Goal: Find contact information: Find contact information

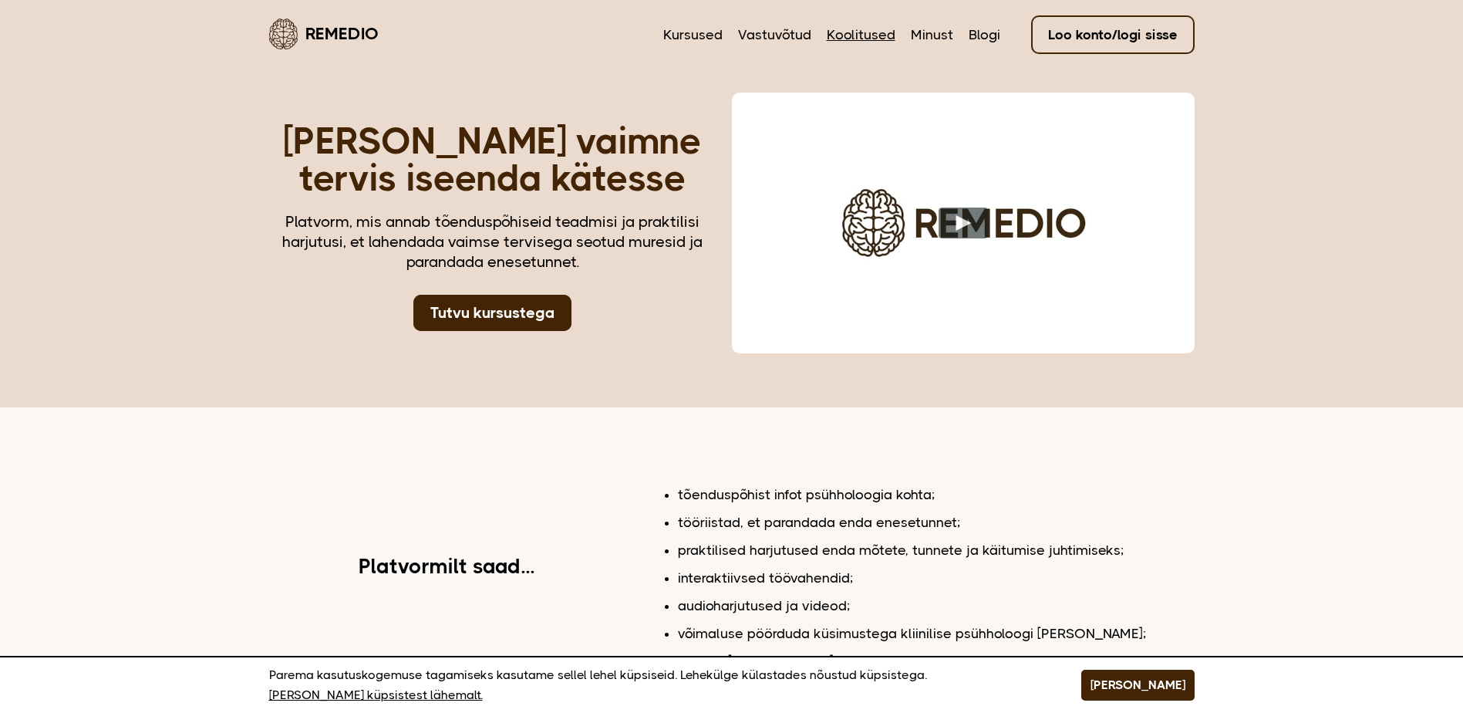
click at [855, 39] on link "Koolitused" at bounding box center [861, 35] width 69 height 20
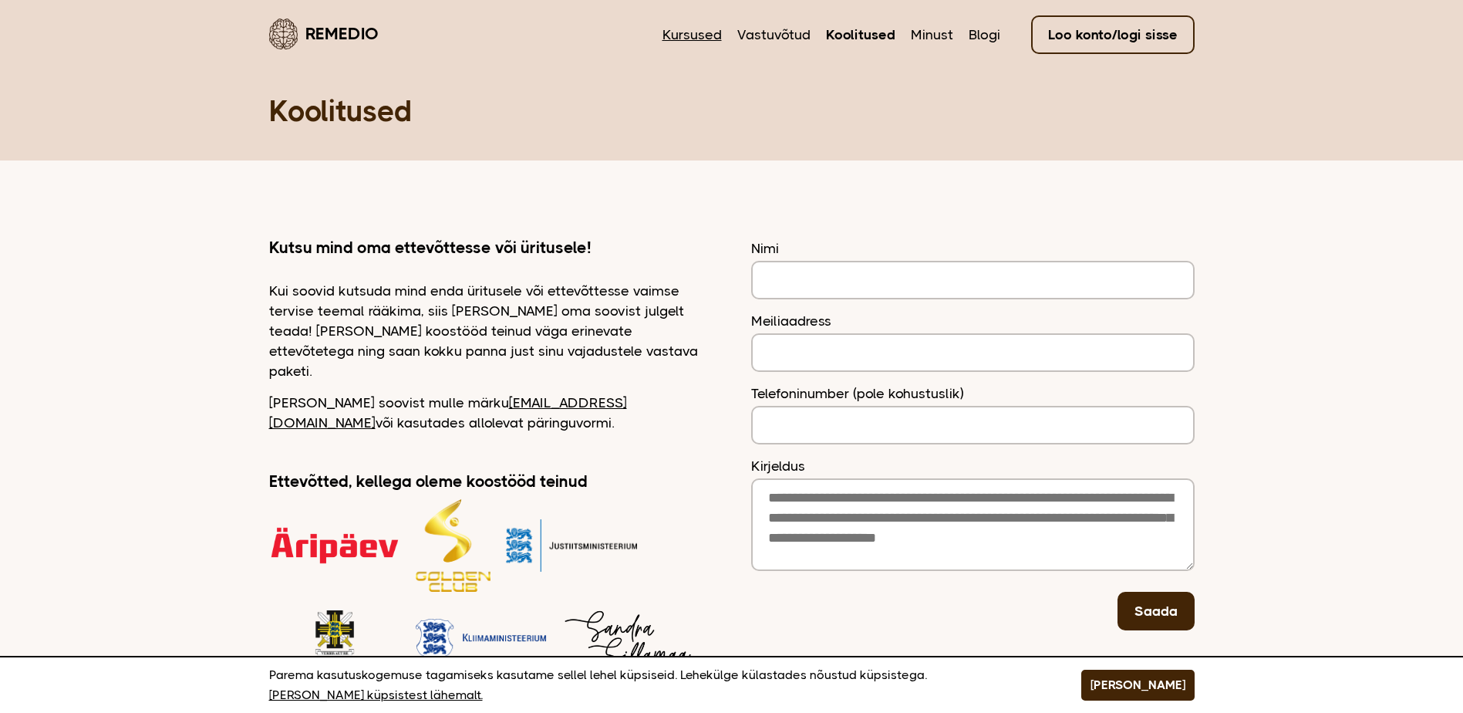
click at [722, 29] on link "Kursused" at bounding box center [691, 35] width 59 height 20
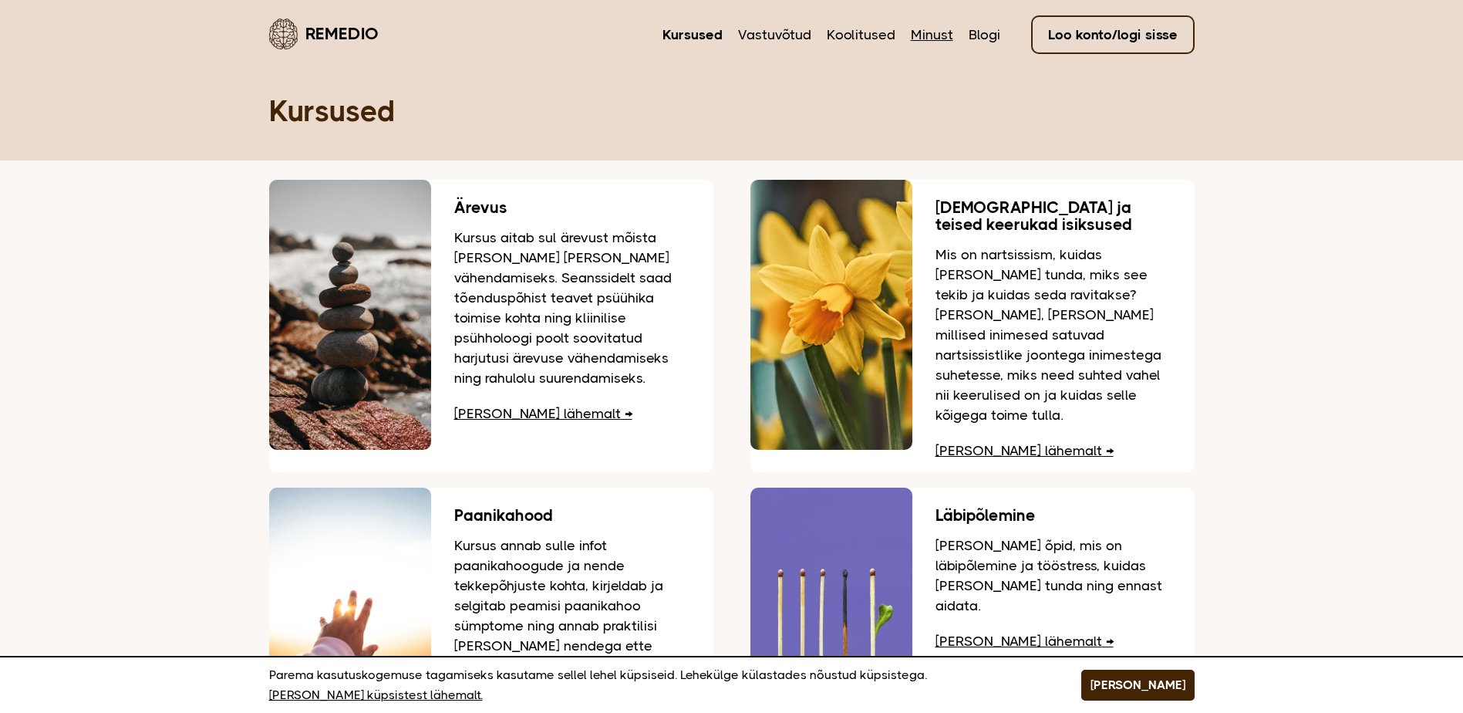
click at [942, 32] on link "Minust" at bounding box center [932, 35] width 42 height 20
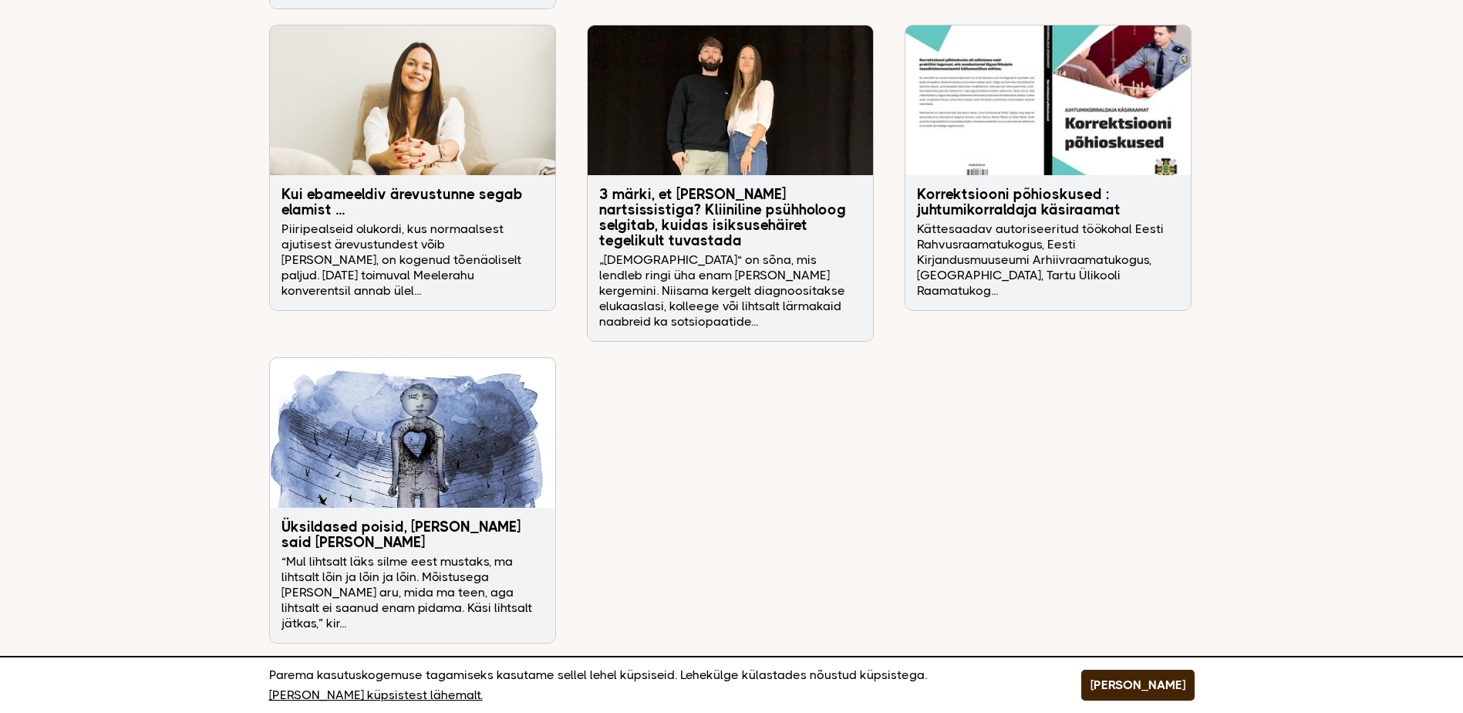
scroll to position [5072, 0]
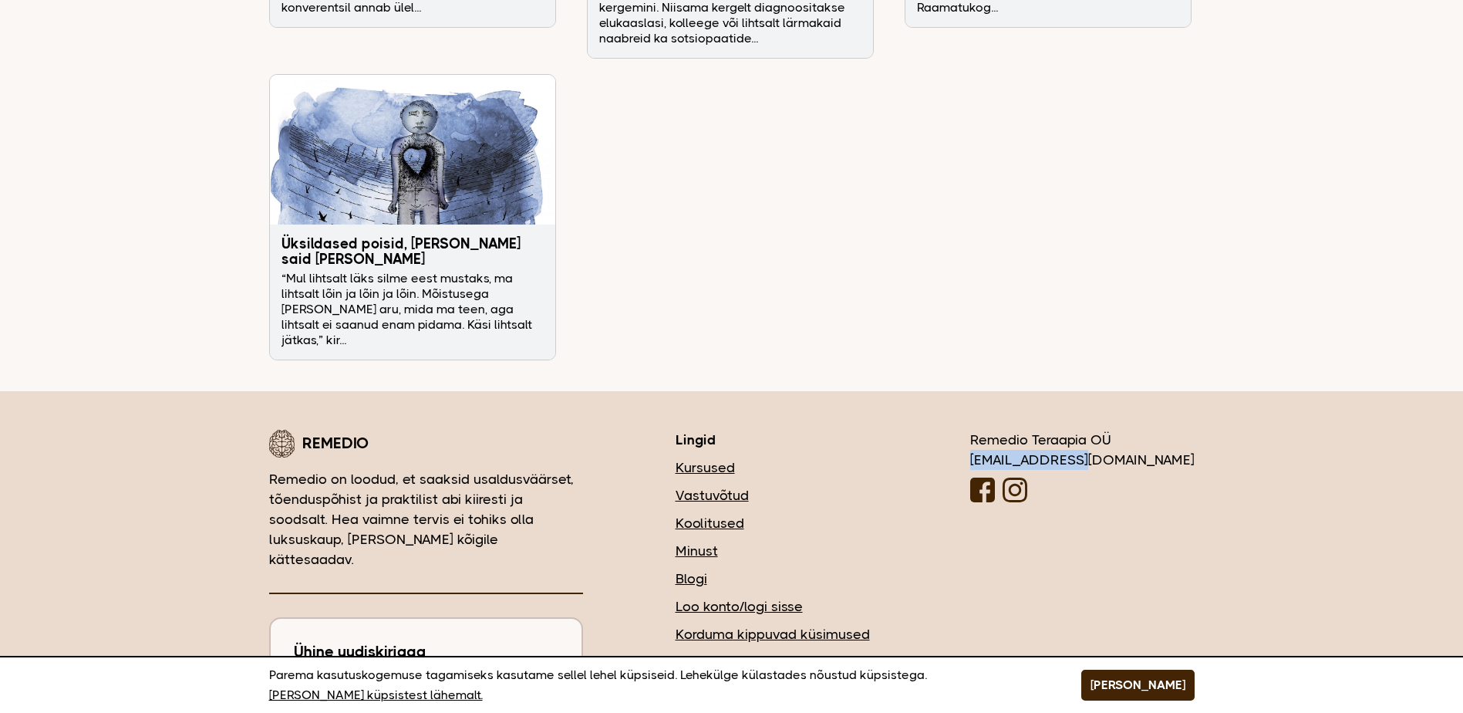
drag, startPoint x: 1168, startPoint y: 369, endPoint x: 1050, endPoint y: 372, distance: 118.0
click at [1050, 430] on div "[PERSON_NAME] on loodud, et saaksid usaldusväärset, tõenduspõhist ja praktilist…" at bounding box center [731, 635] width 925 height 411
drag, startPoint x: 1050, startPoint y: 372, endPoint x: 1061, endPoint y: 373, distance: 10.9
copy div "[EMAIL_ADDRESS][DOMAIN_NAME]"
